Goal: Information Seeking & Learning: Find specific fact

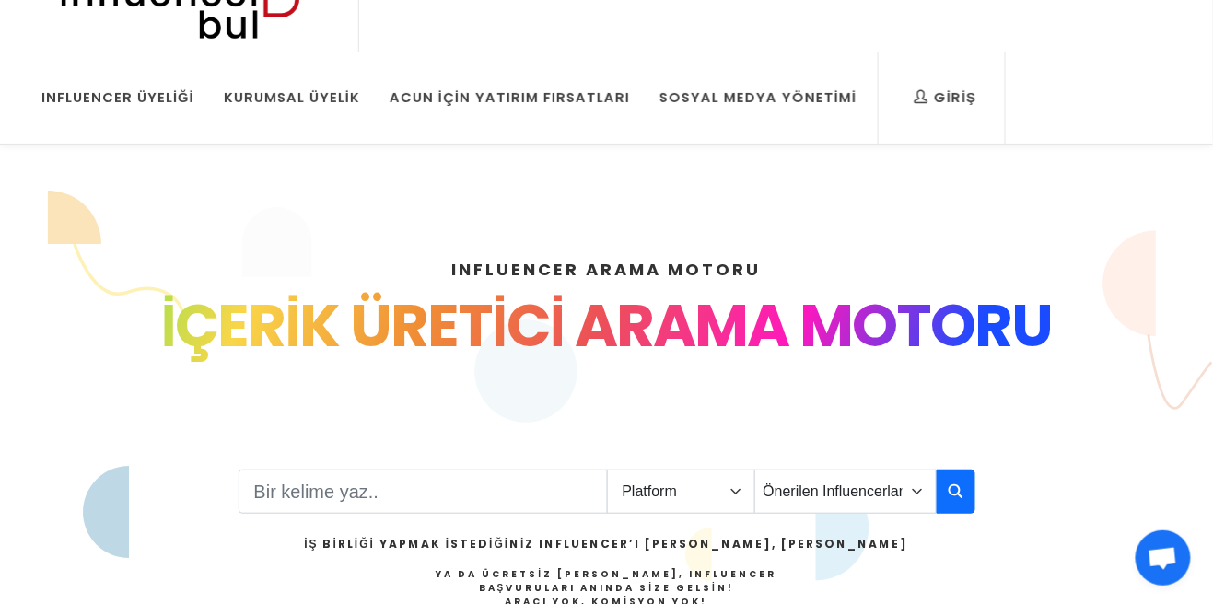
scroll to position [50, 0]
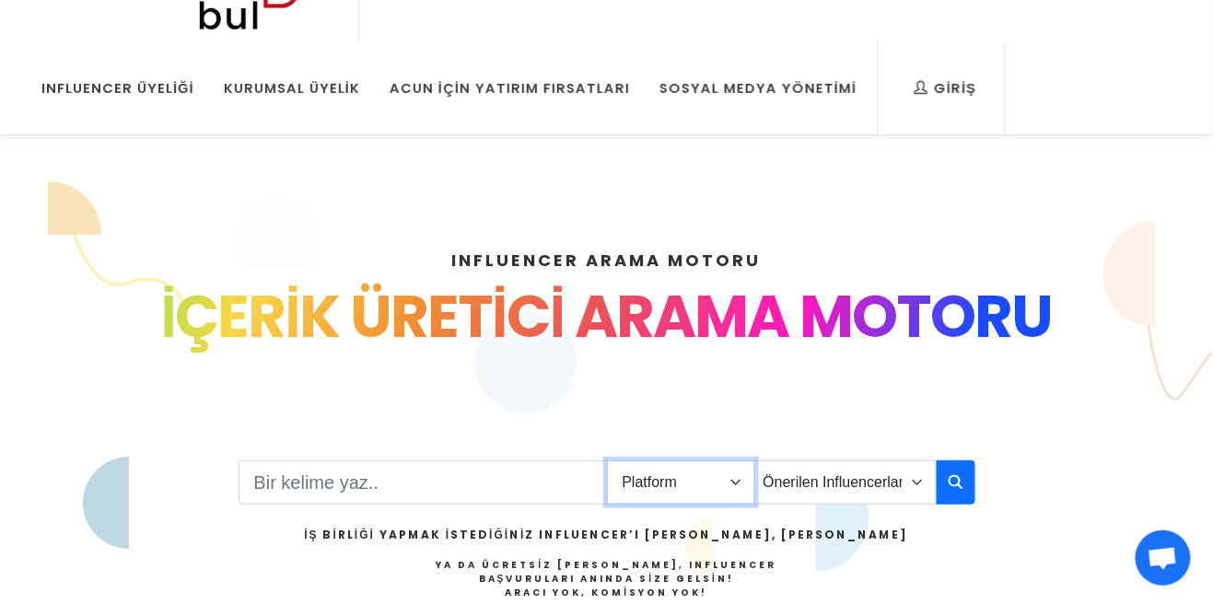
click at [720, 477] on select "Platform Instagram Facebook Youtube Tiktok Twitter Twitch" at bounding box center [681, 483] width 148 height 44
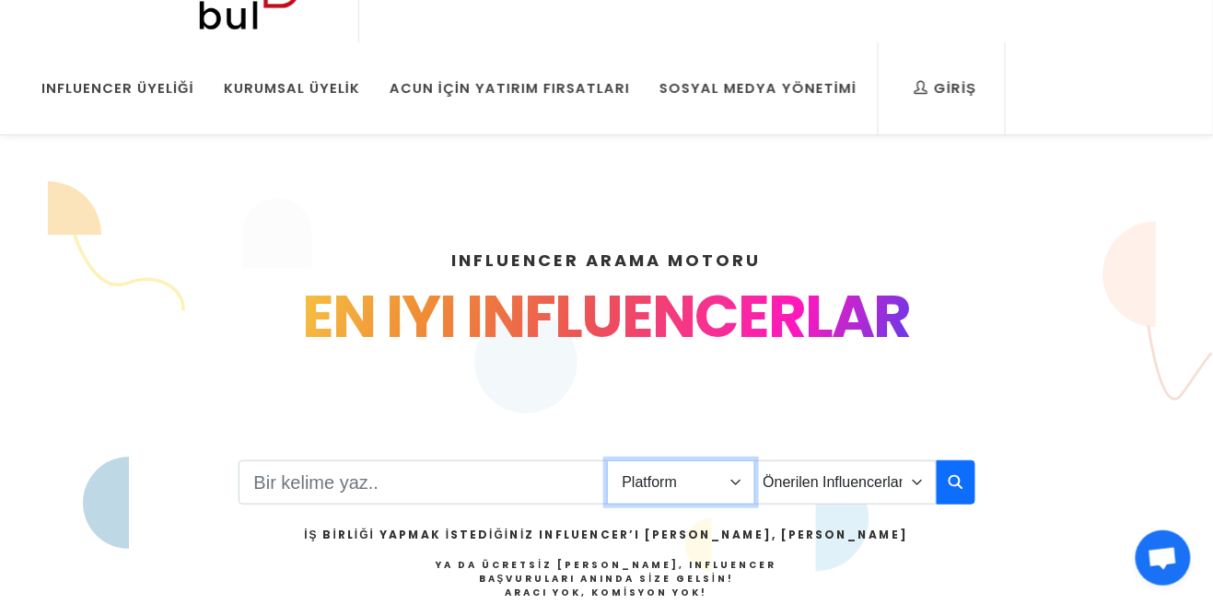
select select "1"
click at [607, 461] on select "Platform Instagram Facebook Youtube Tiktok Twitter Twitch" at bounding box center [681, 483] width 148 height 44
click at [898, 481] on select "Önerilen Influencerlar Aile & Çocuk & Ebeveyn Alışveriş & Giyim & Aksesuar Arab…" at bounding box center [845, 483] width 182 height 44
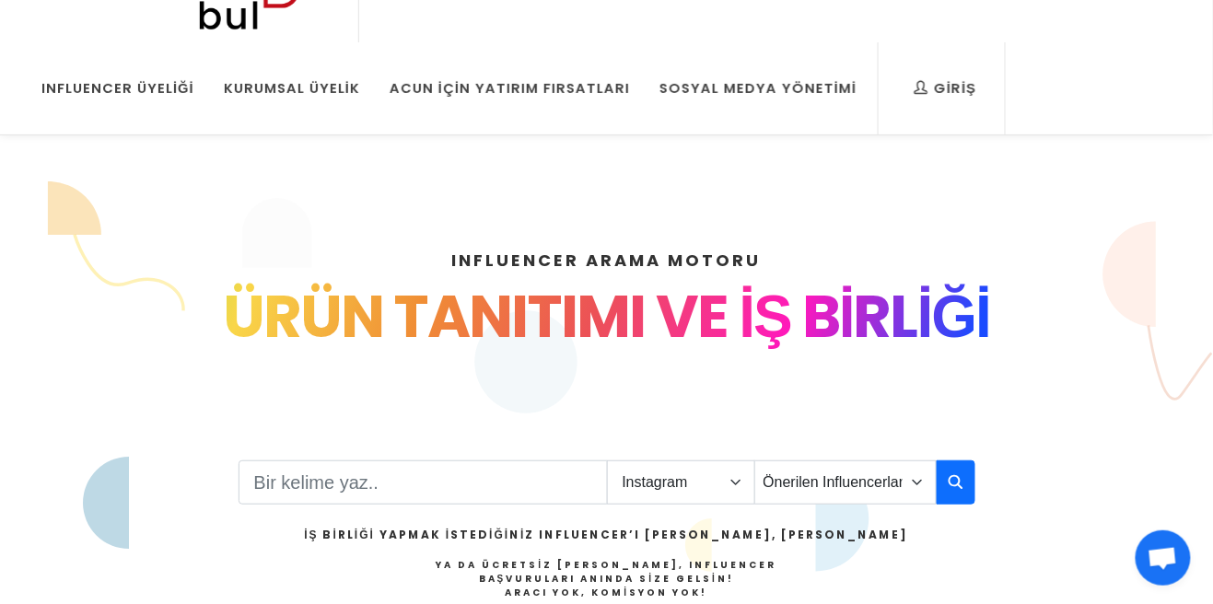
click at [1108, 183] on section "INFLUENCER ARAMA MOTORU INSTAGRAM VE TIKTOK INFLUENCERLARI SOSYAL MEDYA FENOMEN…" at bounding box center [606, 407] width 1213 height 453
click at [858, 472] on select "Önerilen Influencerlar Aile & Çocuk & Ebeveyn Alışveriş & Giyim & Aksesuar Arab…" at bounding box center [845, 483] width 182 height 44
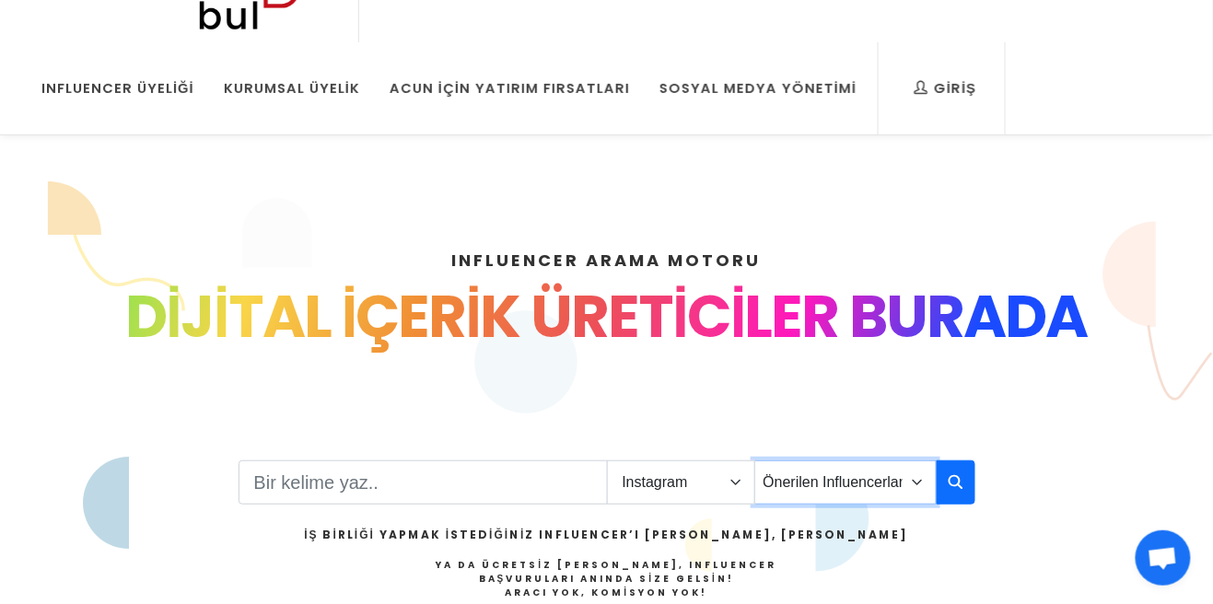
select select "1"
click at [754, 461] on select "Önerilen Influencerlar Aile & Çocuk & Ebeveyn Alışveriş & Giyim & Aksesuar Arab…" at bounding box center [845, 483] width 182 height 44
click at [391, 479] on input "Search" at bounding box center [423, 483] width 369 height 44
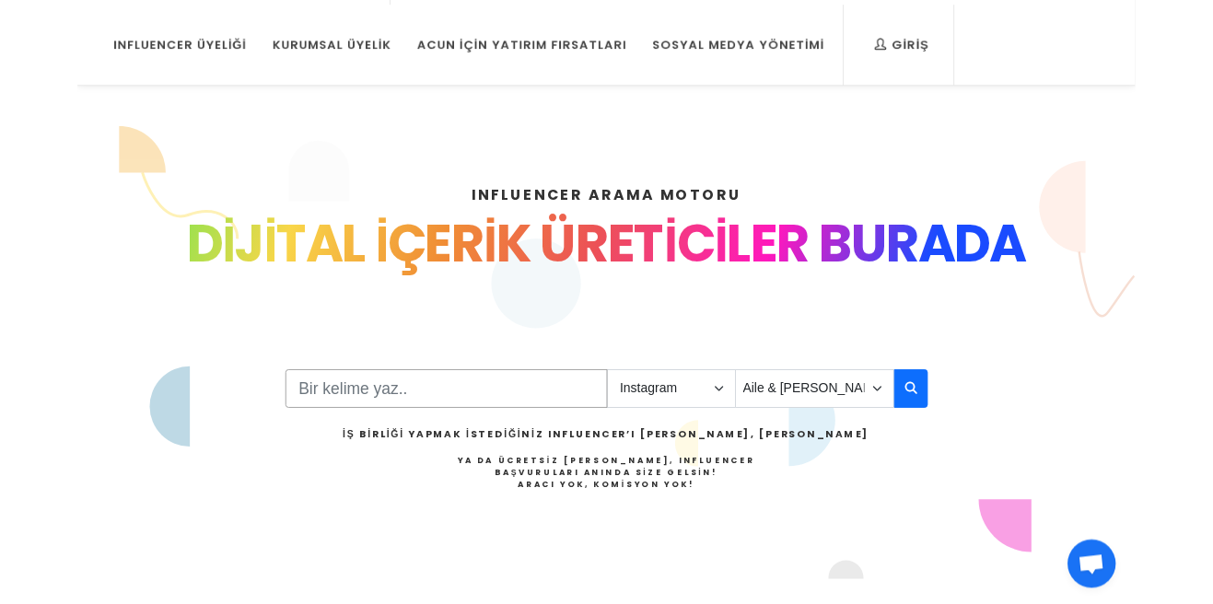
scroll to position [87, 0]
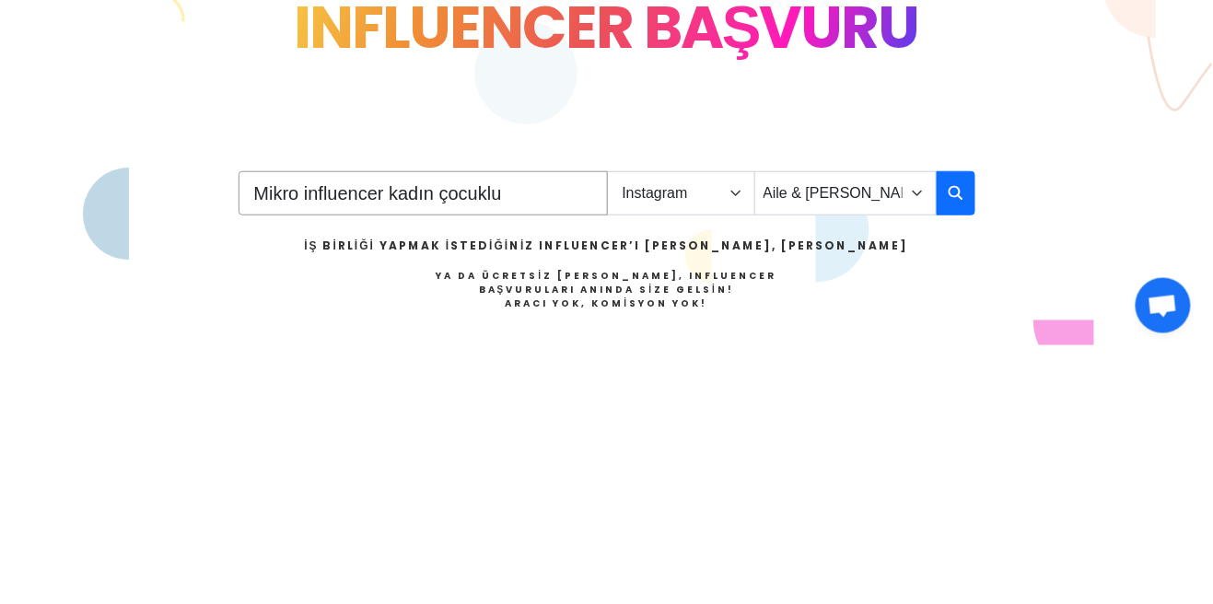
type input "Mikro influencer kadın çocuklu"
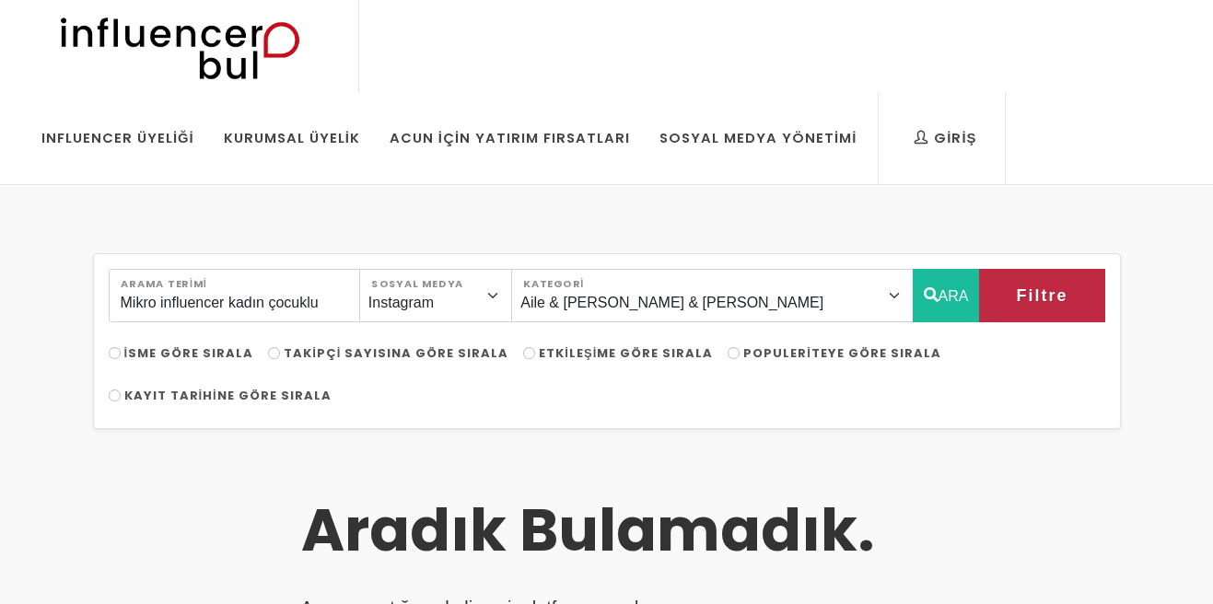
select select "1"
click at [341, 303] on input "Mikro influencer kadın çocuklu" at bounding box center [234, 295] width 251 height 53
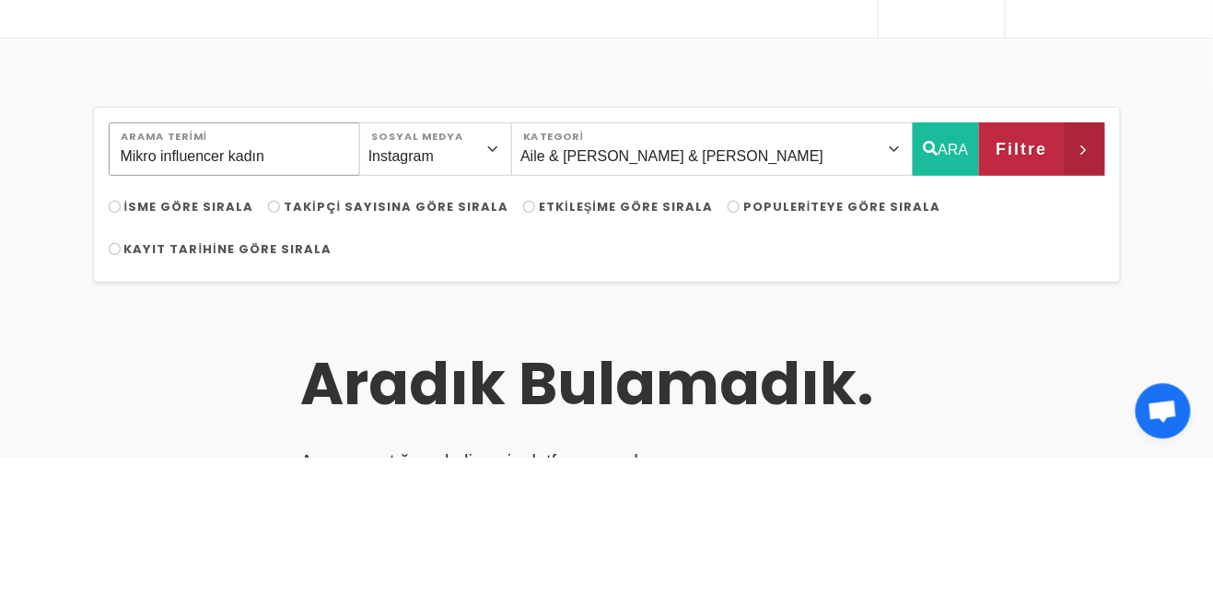
type input "Mikro influencer kadın"
click at [1047, 287] on span "Filtre" at bounding box center [1022, 295] width 52 height 31
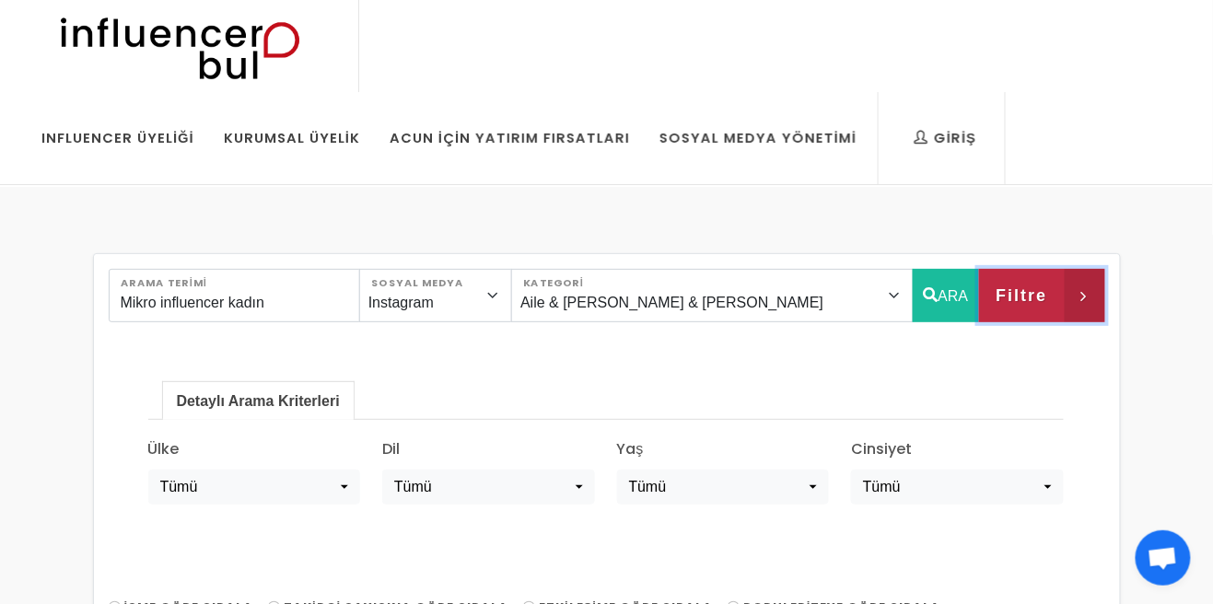
click at [1045, 299] on span "Filtre" at bounding box center [1022, 295] width 52 height 31
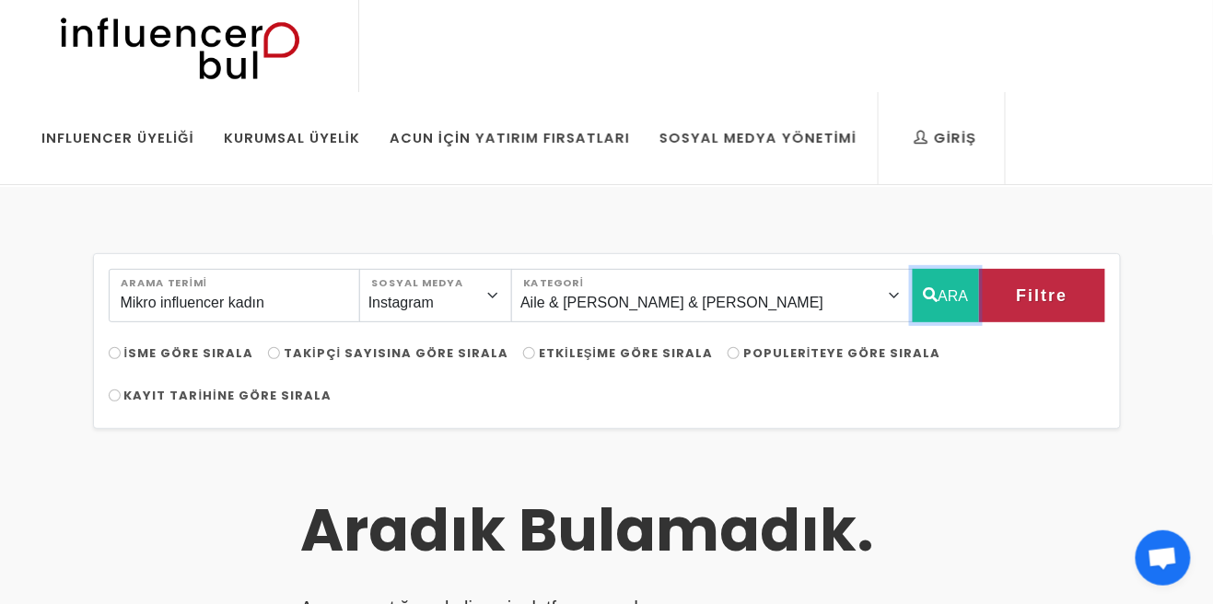
click at [950, 312] on button "ARA" at bounding box center [946, 295] width 67 height 53
click at [949, 309] on button "ARA" at bounding box center [946, 295] width 67 height 53
